Goal: Transaction & Acquisition: Purchase product/service

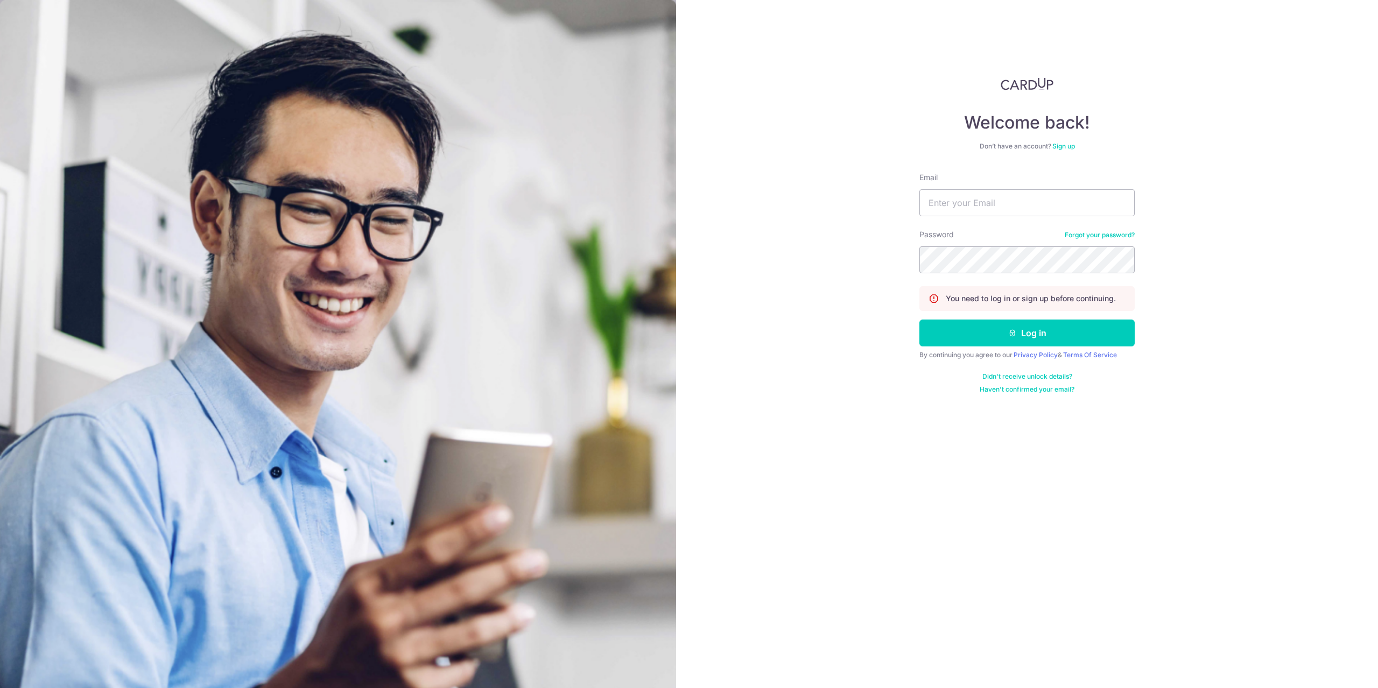
type input "[EMAIL_ADDRESS][DOMAIN_NAME]"
click at [919, 320] on button "Log in" at bounding box center [1026, 333] width 215 height 27
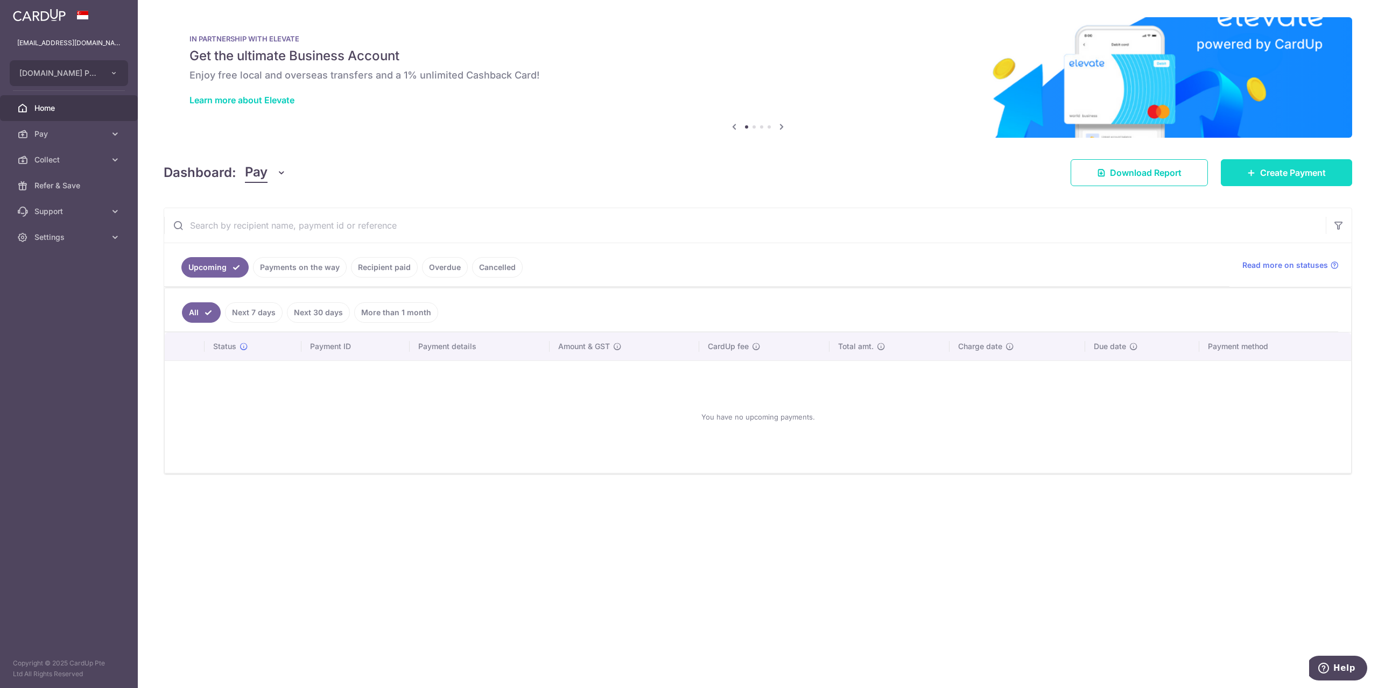
click at [1290, 166] on span "Create Payment" at bounding box center [1293, 172] width 66 height 13
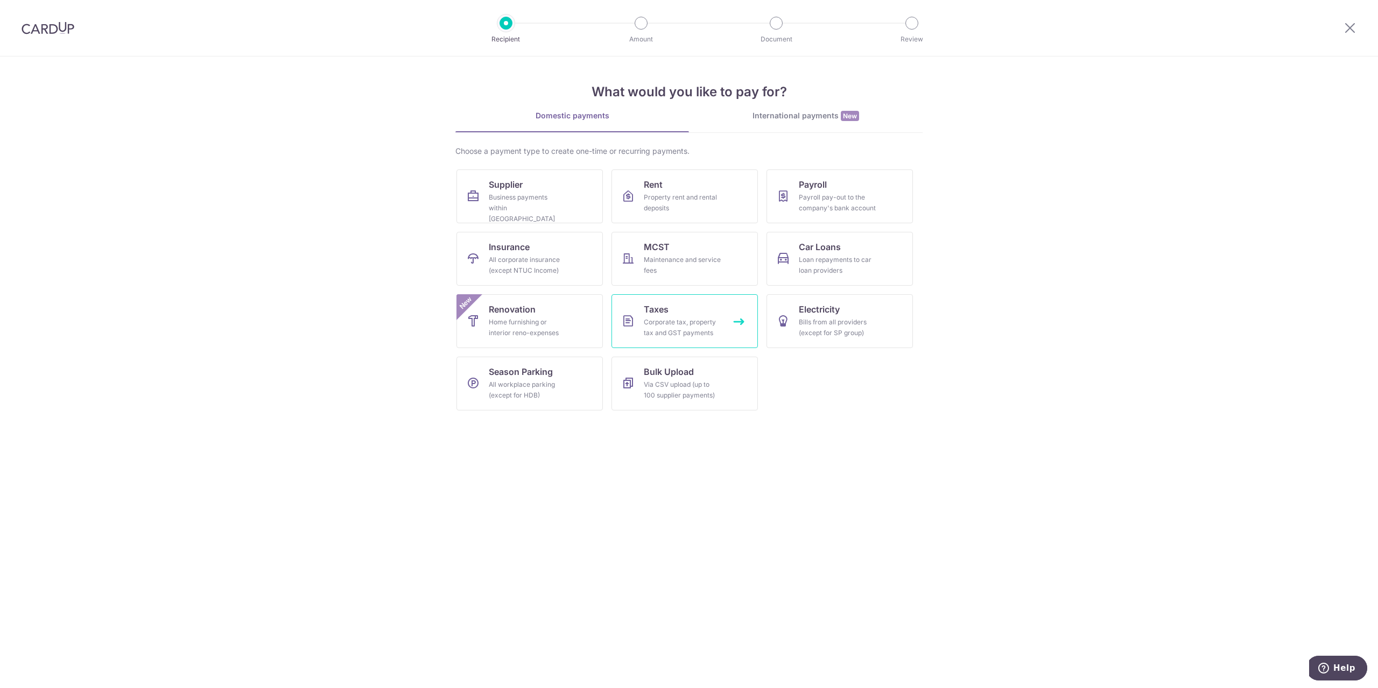
click at [714, 335] on div "Corporate tax, property tax and GST payments" at bounding box center [682, 328] width 77 height 22
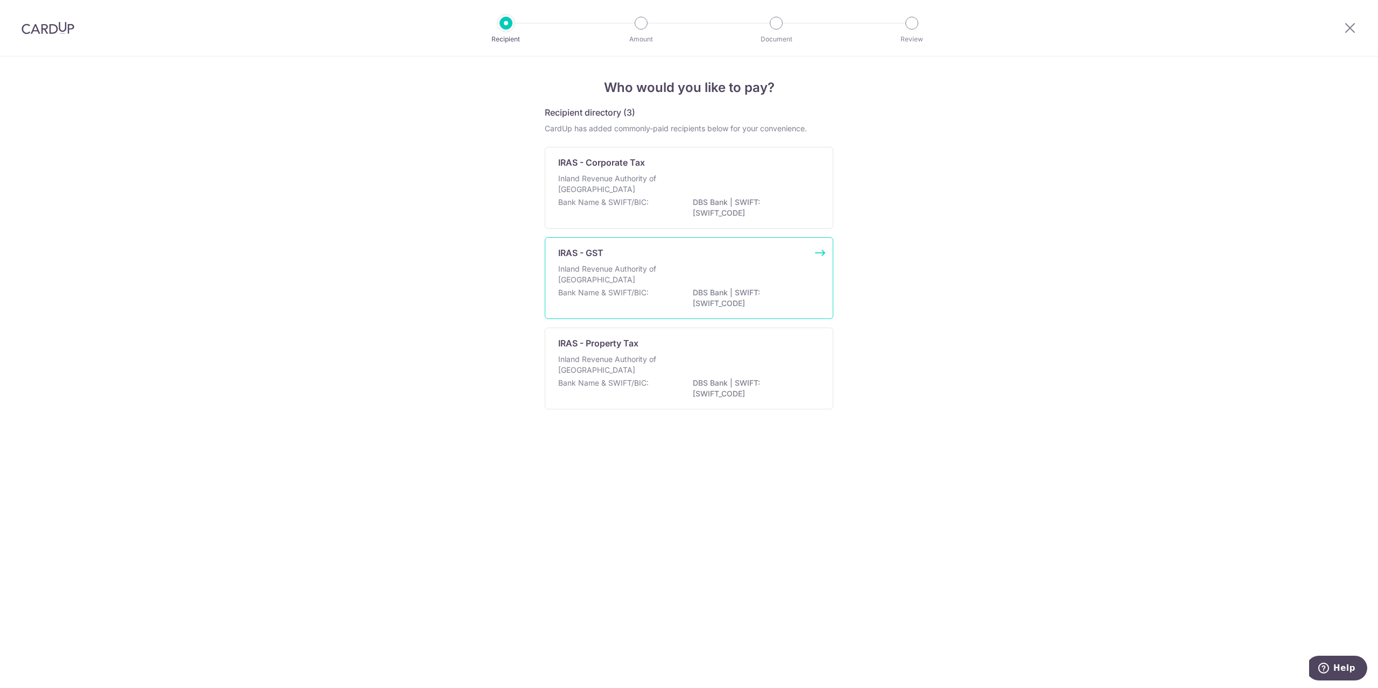
click at [692, 291] on div "Bank Name & SWIFT/BIC: DBS Bank | SWIFT: DBSSSGSGXXX" at bounding box center [689, 298] width 262 height 23
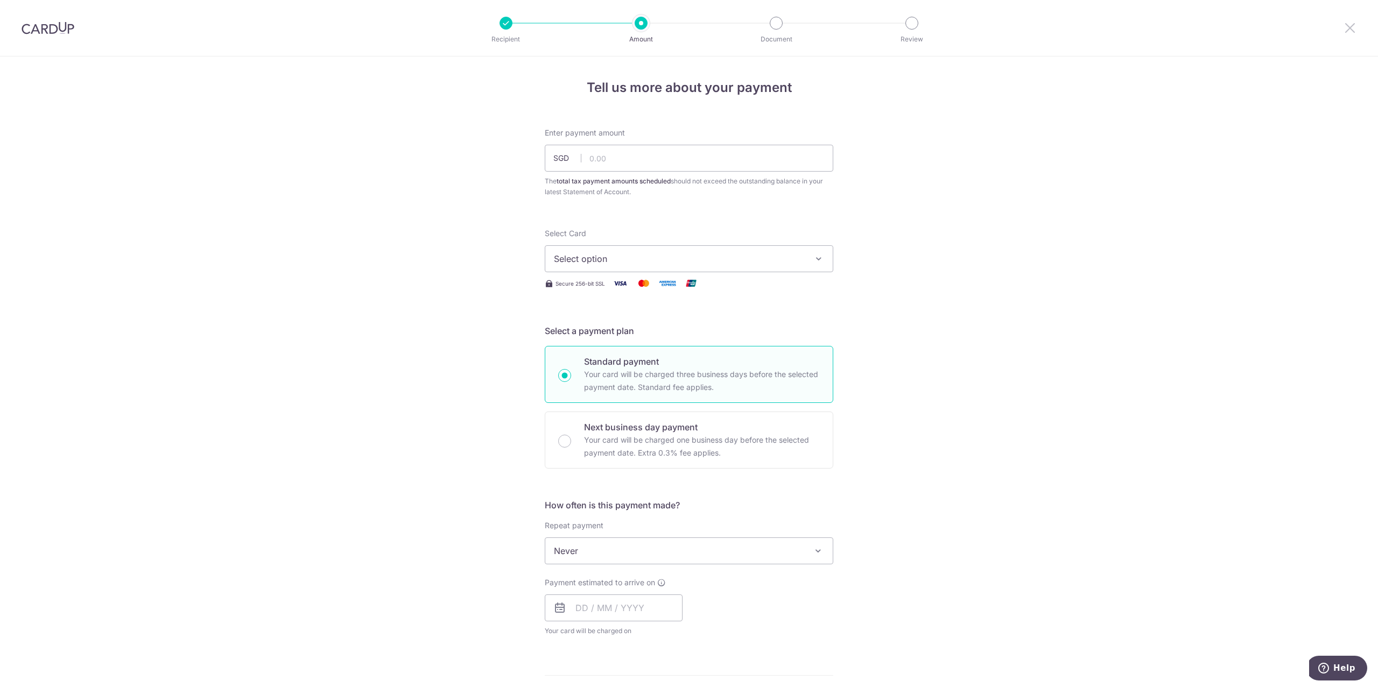
click at [1349, 32] on icon at bounding box center [1349, 27] width 13 height 13
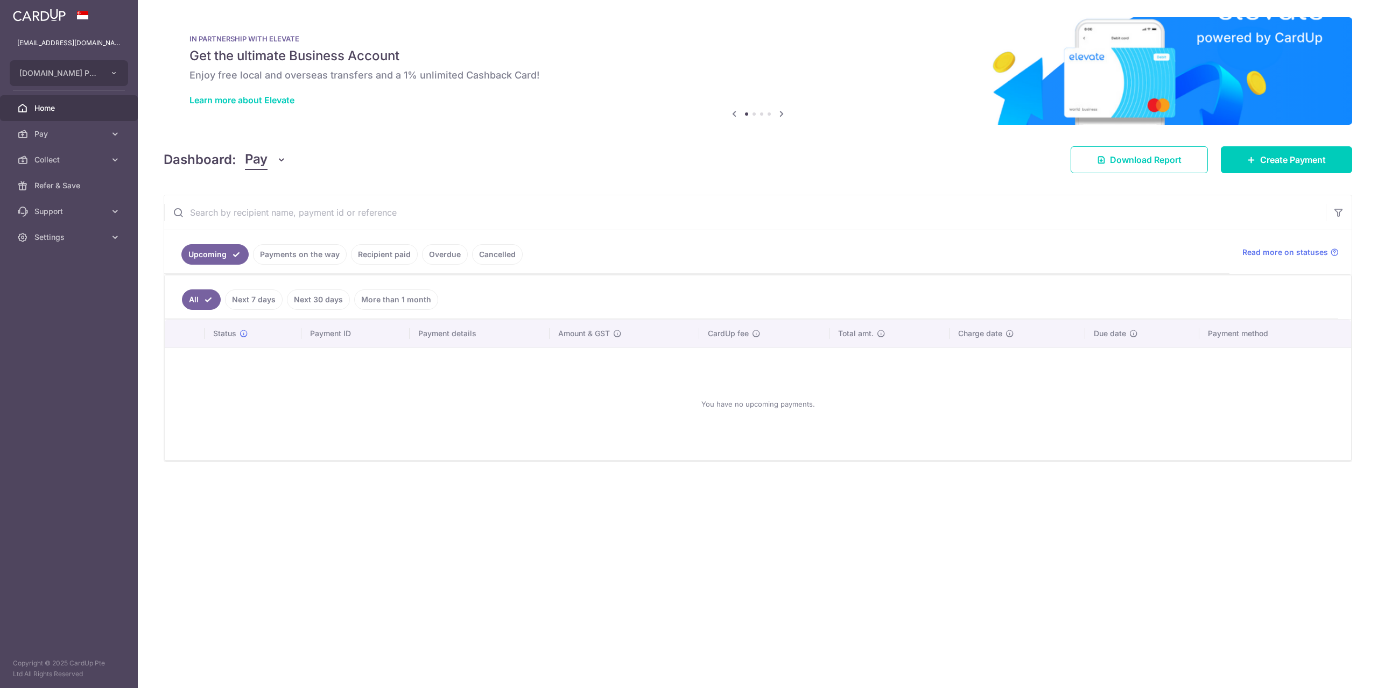
click at [293, 252] on link "Payments on the way" at bounding box center [300, 254] width 94 height 20
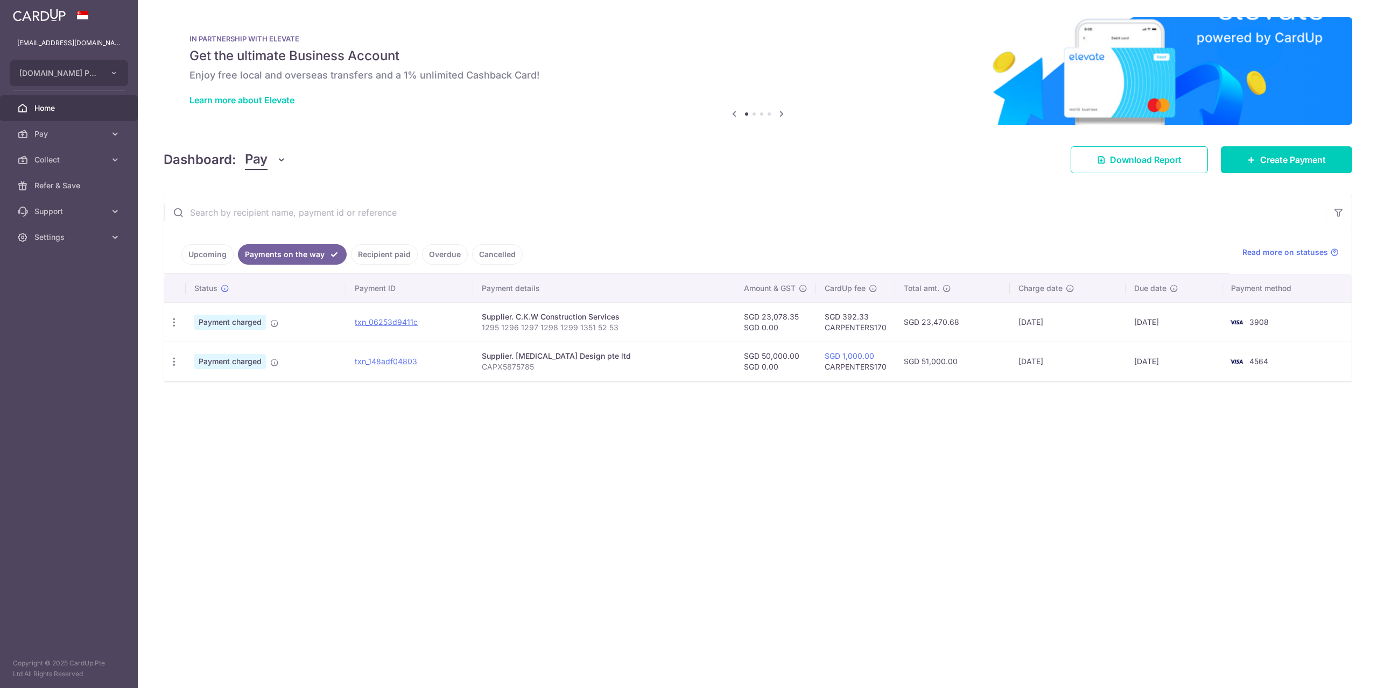
click at [386, 251] on link "Recipient paid" at bounding box center [384, 254] width 67 height 20
